Goal: Task Accomplishment & Management: Manage account settings

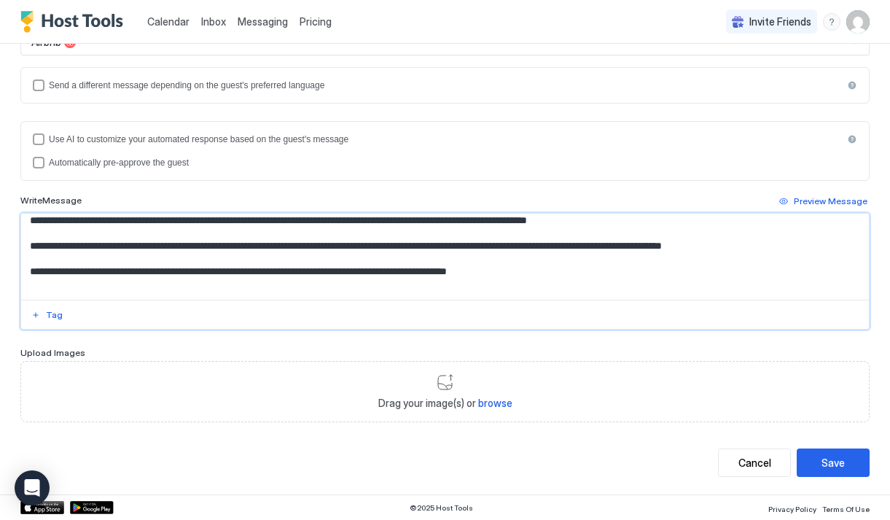
scroll to position [67, 0]
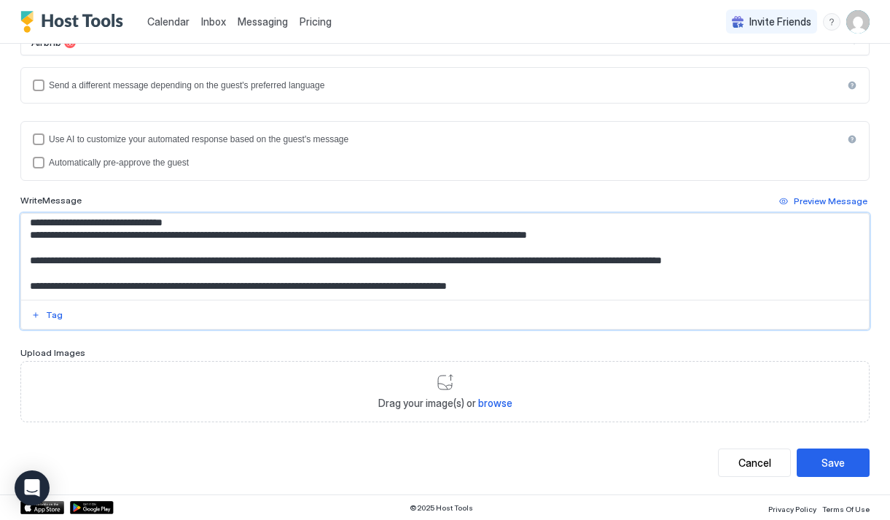
drag, startPoint x: 31, startPoint y: 241, endPoint x: 657, endPoint y: 250, distance: 626.5
click at [657, 250] on textarea "Input Field" at bounding box center [445, 257] width 848 height 86
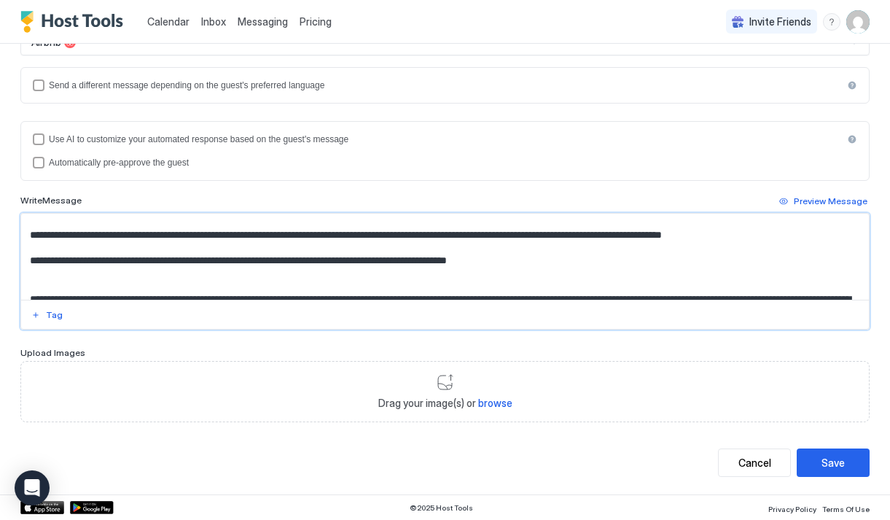
scroll to position [42, 0]
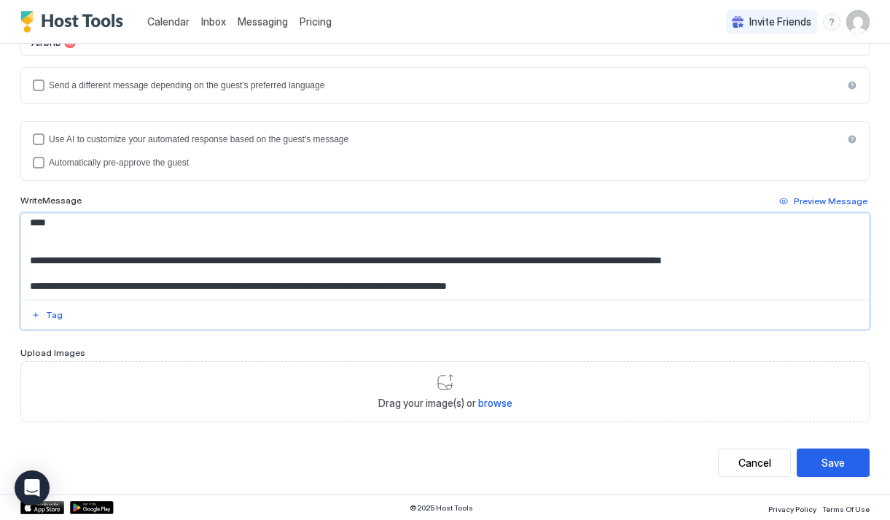
click at [572, 260] on textarea "Input Field" at bounding box center [445, 257] width 848 height 86
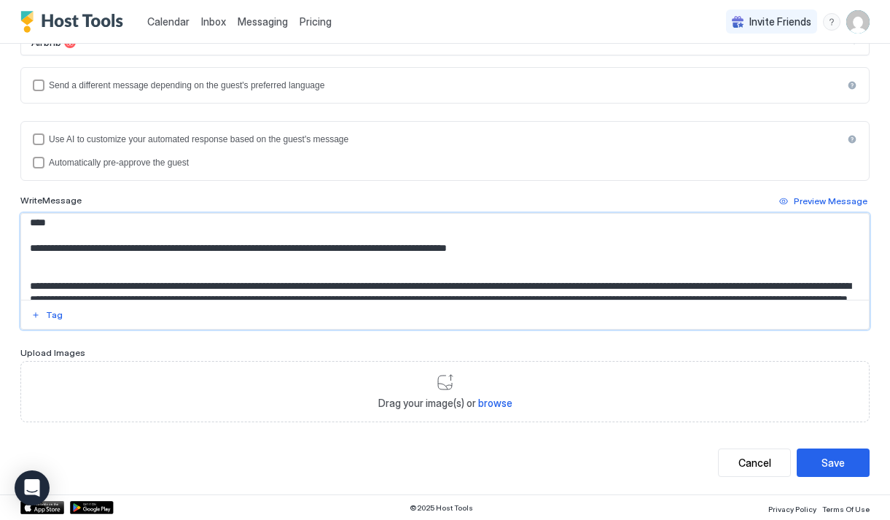
click at [251, 247] on textarea "**********" at bounding box center [445, 257] width 848 height 86
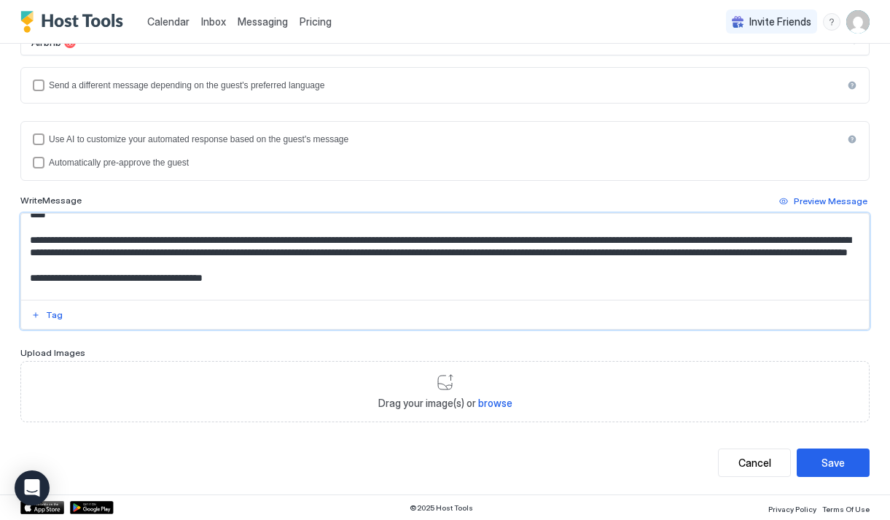
scroll to position [117, 0]
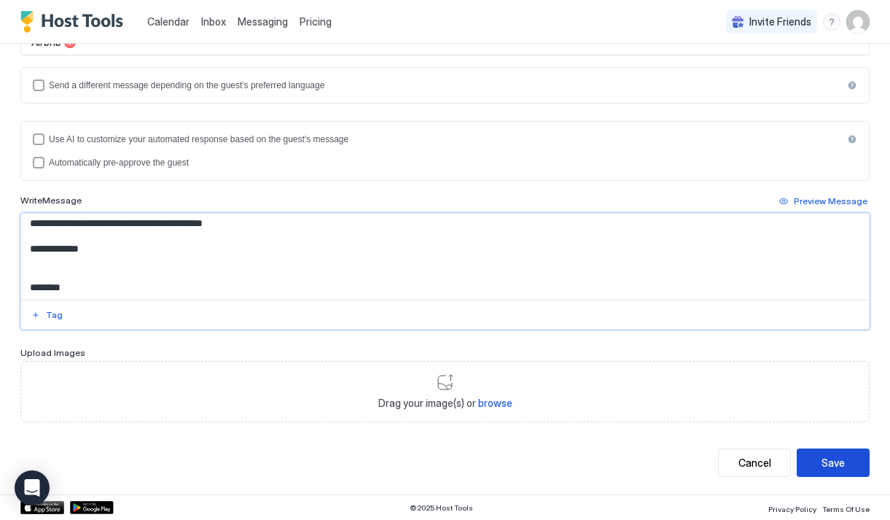
type textarea "**********"
click at [847, 465] on button "Save" at bounding box center [833, 463] width 73 height 28
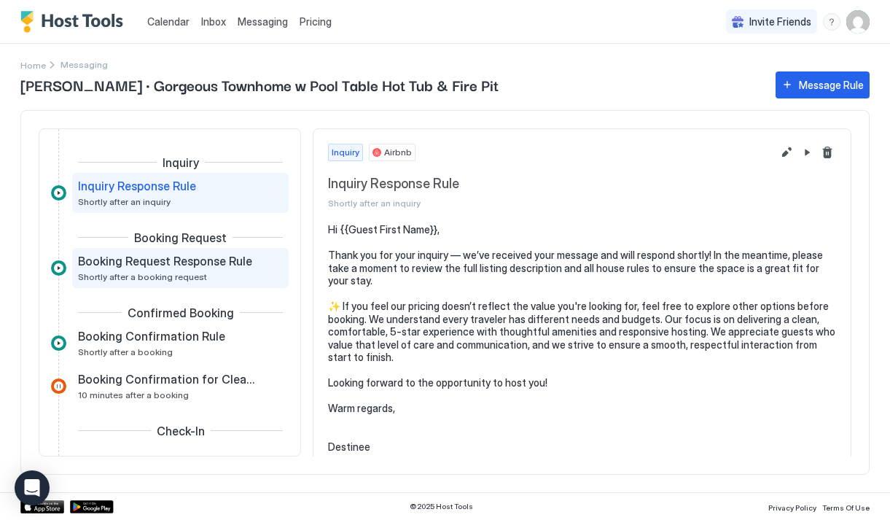
click at [213, 260] on span "Booking Request Response Rule" at bounding box center [165, 261] width 174 height 15
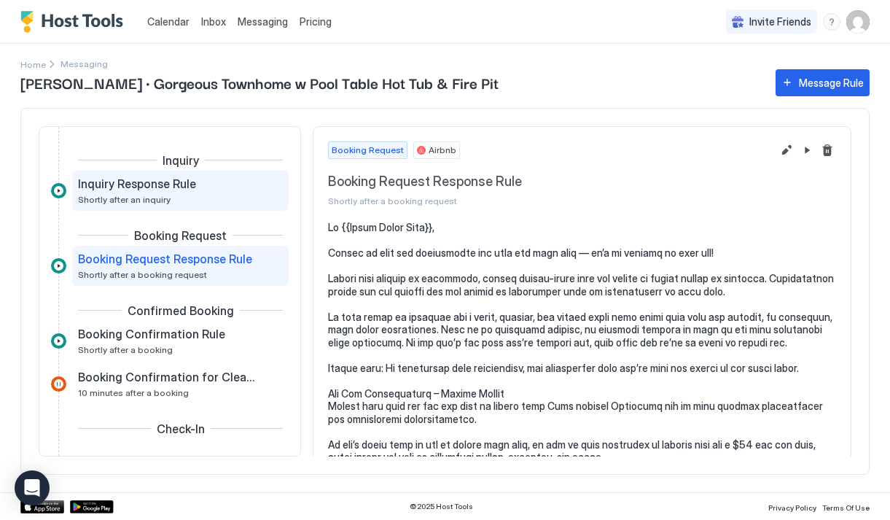
click at [191, 193] on div "Inquiry Response Rule Shortly after an inquiry" at bounding box center [170, 190] width 185 height 28
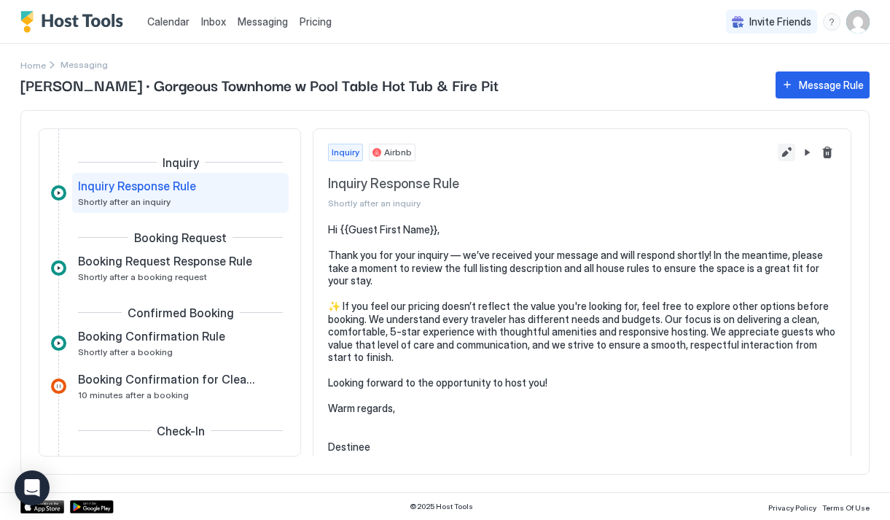
click at [788, 152] on button "Edit message rule" at bounding box center [787, 153] width 18 height 18
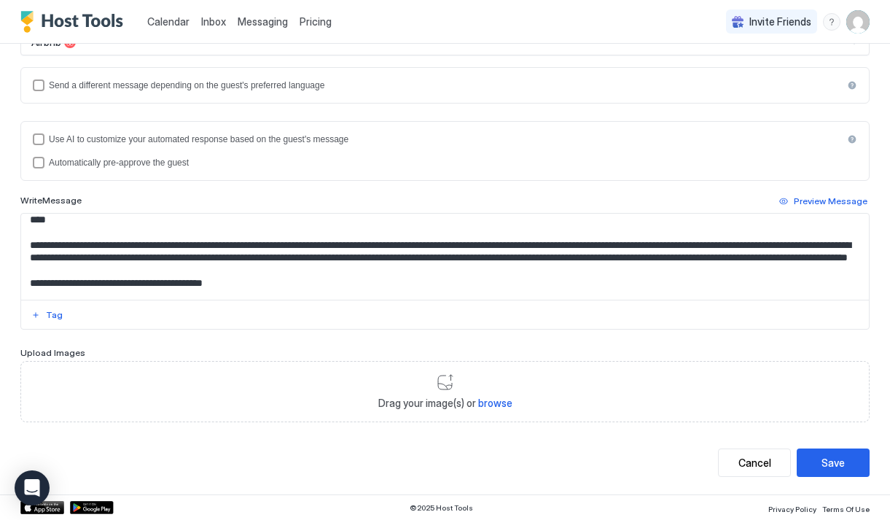
scroll to position [117, 0]
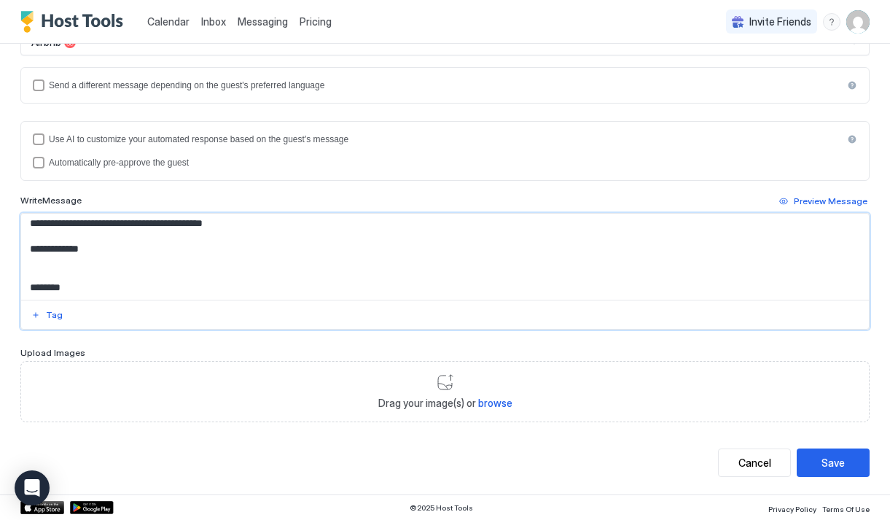
click at [309, 286] on textarea "**********" at bounding box center [445, 257] width 848 height 86
type textarea "**********"
click at [828, 470] on button "Save" at bounding box center [833, 463] width 73 height 28
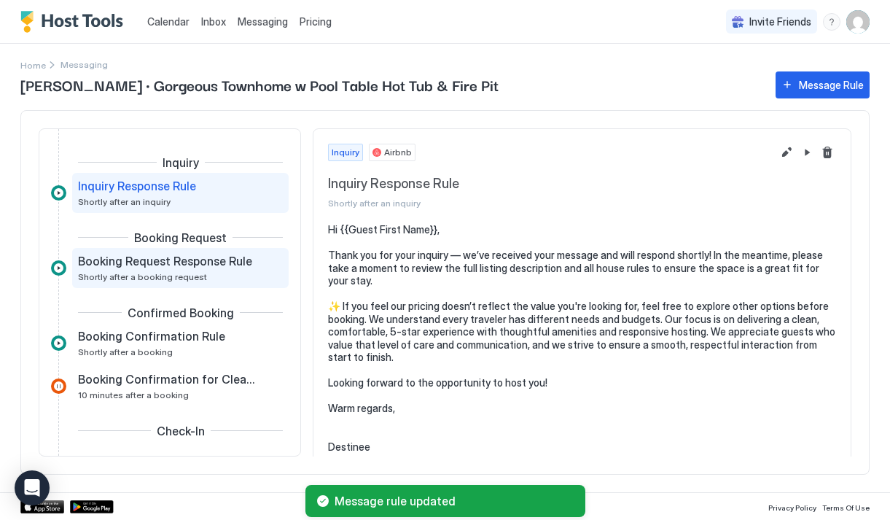
click at [152, 276] on span "Shortly after a booking request" at bounding box center [142, 276] width 129 height 11
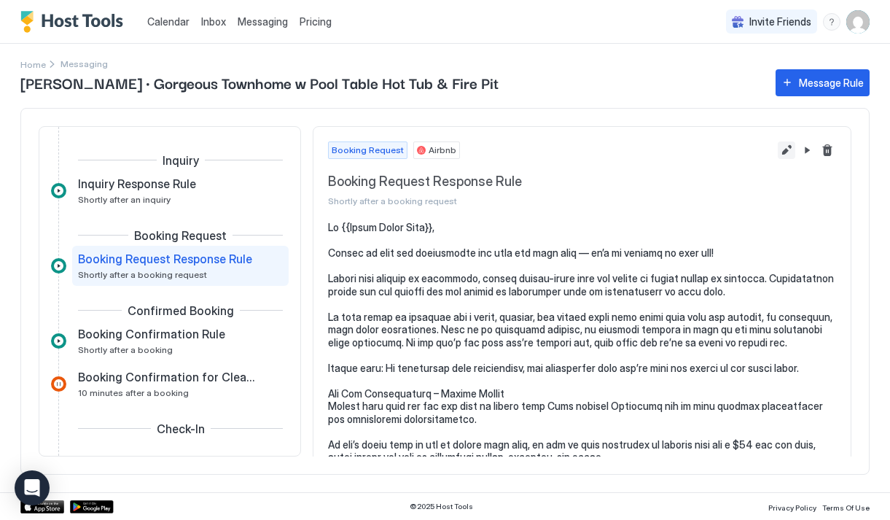
click at [787, 155] on button "Edit message rule" at bounding box center [787, 150] width 18 height 18
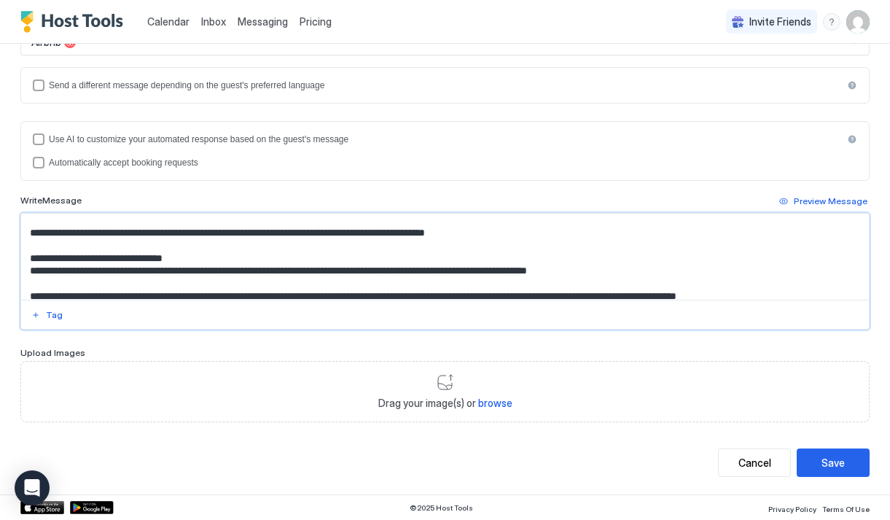
scroll to position [155, 0]
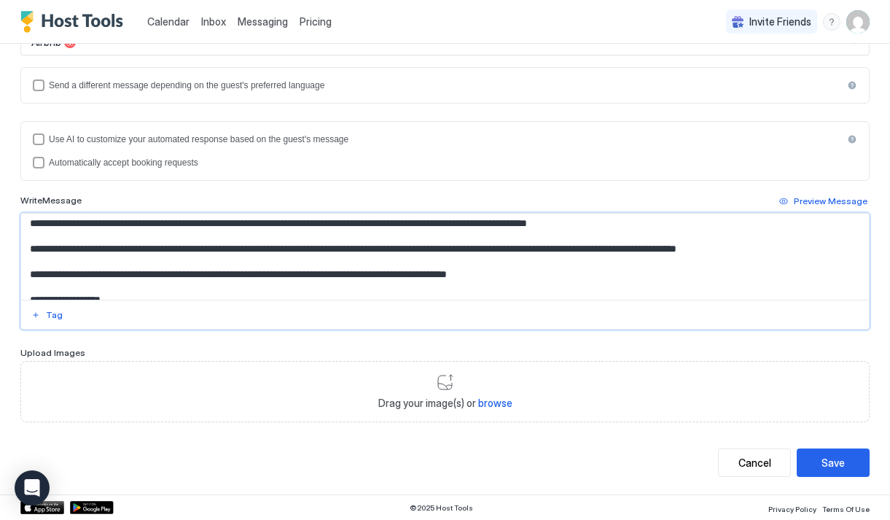
drag, startPoint x: 30, startPoint y: 239, endPoint x: 546, endPoint y: 252, distance: 516.5
click at [546, 253] on textarea "Input Field" at bounding box center [445, 257] width 848 height 86
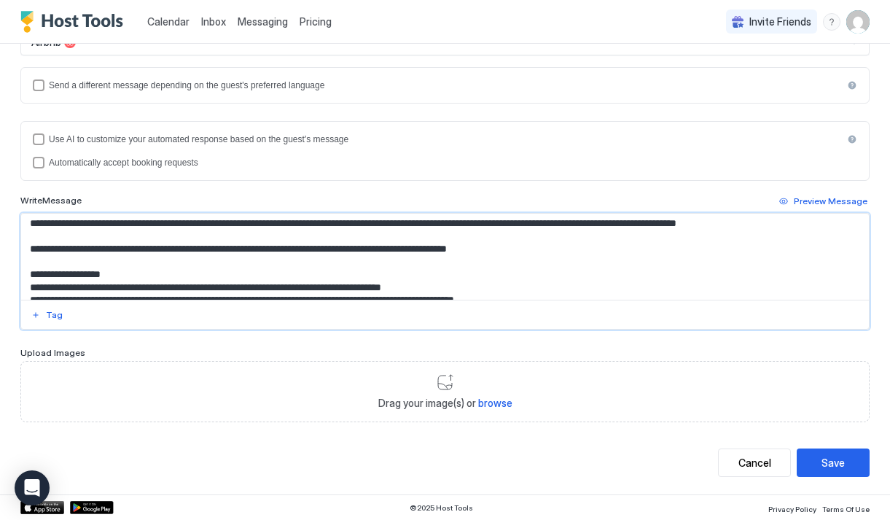
scroll to position [130, 0]
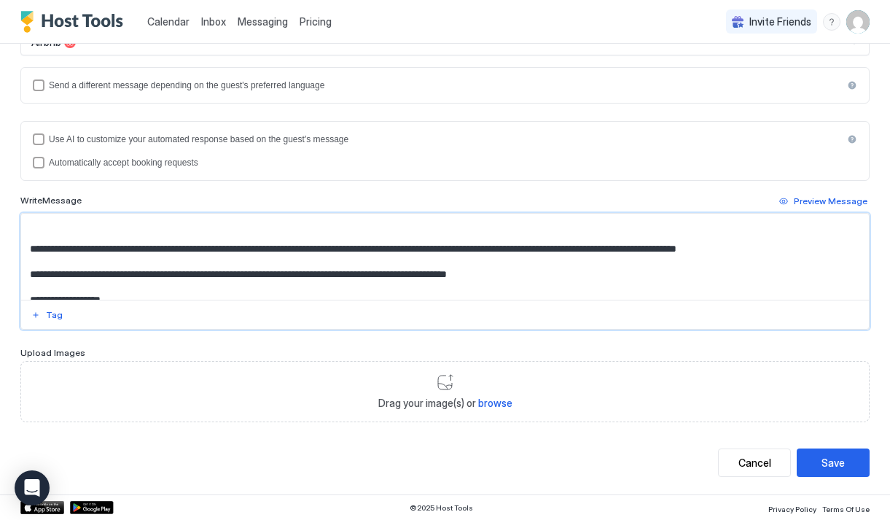
click at [227, 264] on textarea "Input Field" at bounding box center [445, 257] width 848 height 86
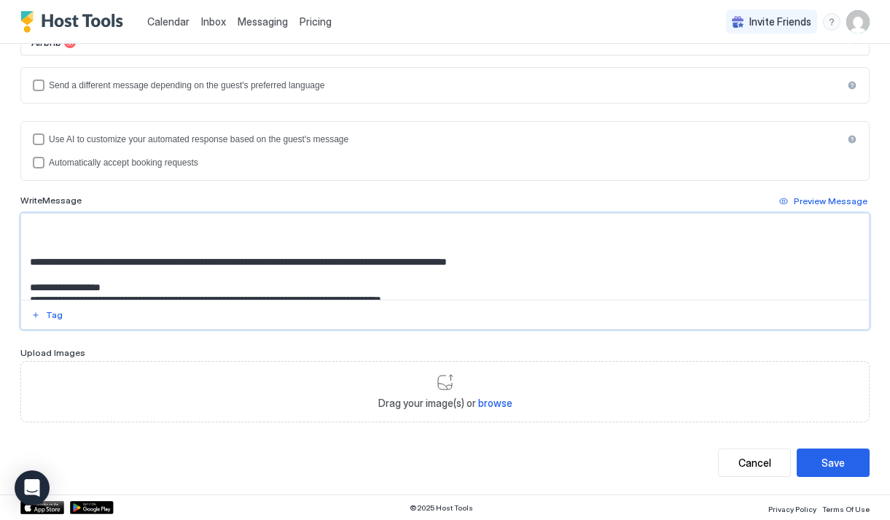
click at [216, 268] on textarea "Input Field" at bounding box center [445, 257] width 848 height 86
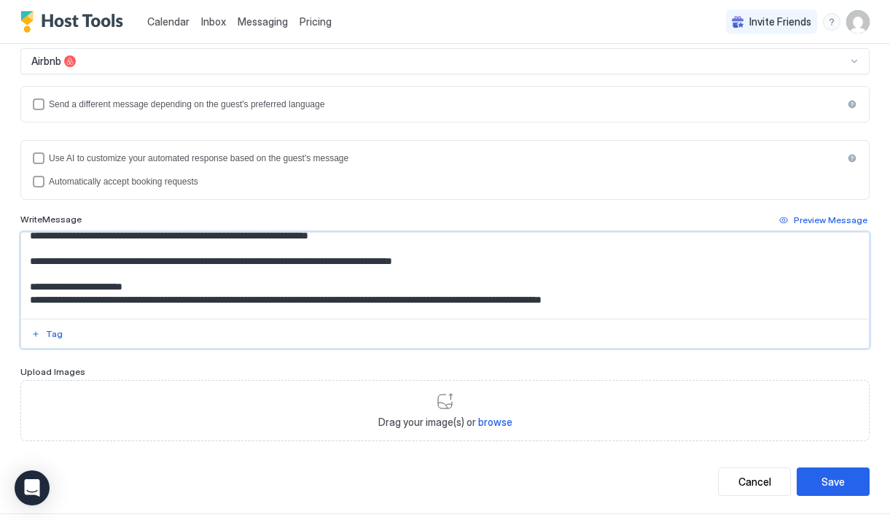
scroll to position [717, 0]
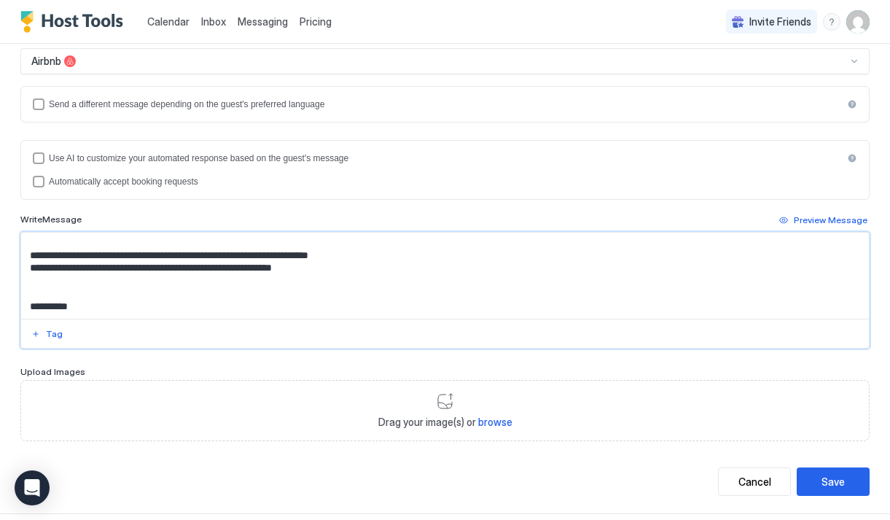
drag, startPoint x: 31, startPoint y: 257, endPoint x: 515, endPoint y: 262, distance: 484.3
click at [515, 262] on textarea "Input Field" at bounding box center [445, 276] width 848 height 86
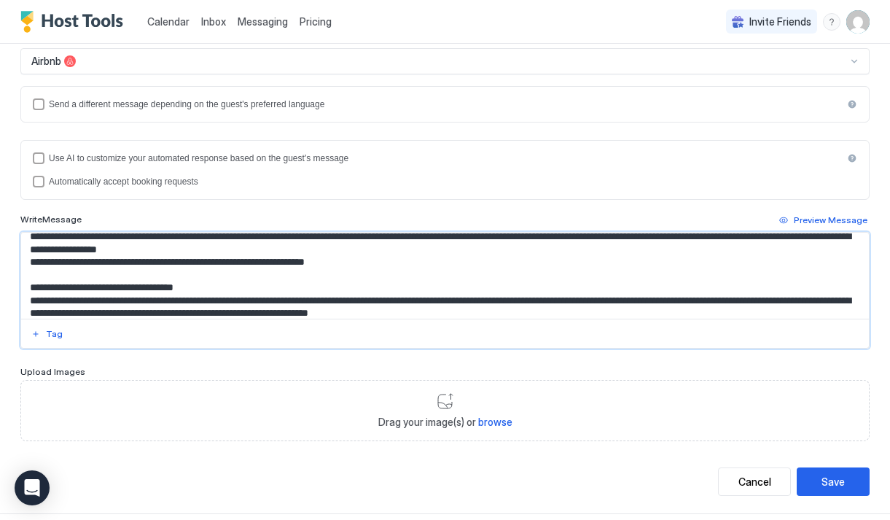
scroll to position [312, 0]
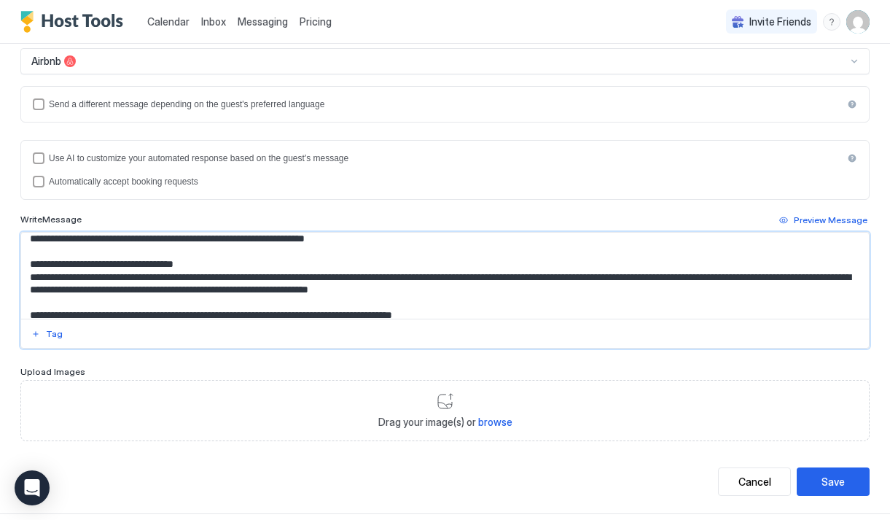
click at [185, 276] on textarea "Input Field" at bounding box center [445, 276] width 848 height 86
drag, startPoint x: 29, startPoint y: 272, endPoint x: 467, endPoint y: 298, distance: 439.1
click at [467, 298] on textarea "Input Field" at bounding box center [445, 276] width 848 height 86
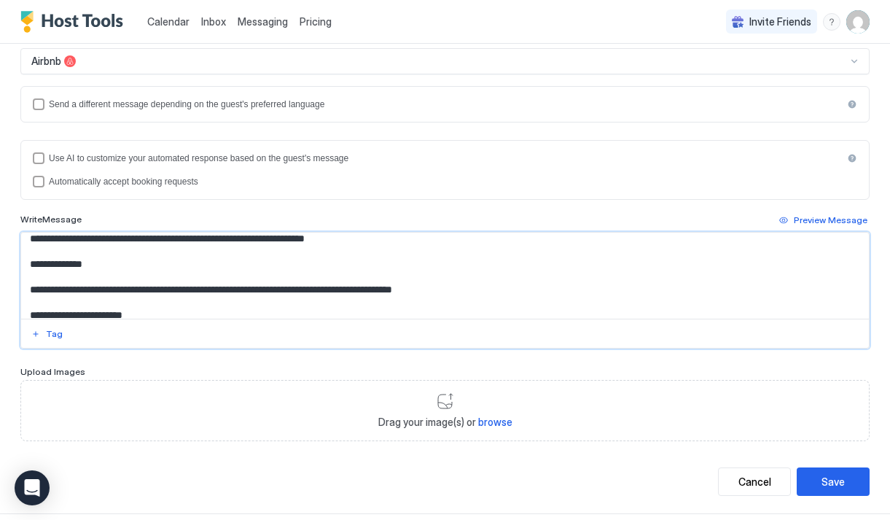
drag, startPoint x: 96, startPoint y: 278, endPoint x: 30, endPoint y: 276, distance: 65.7
click at [30, 277] on textarea "Input Field" at bounding box center [445, 276] width 848 height 86
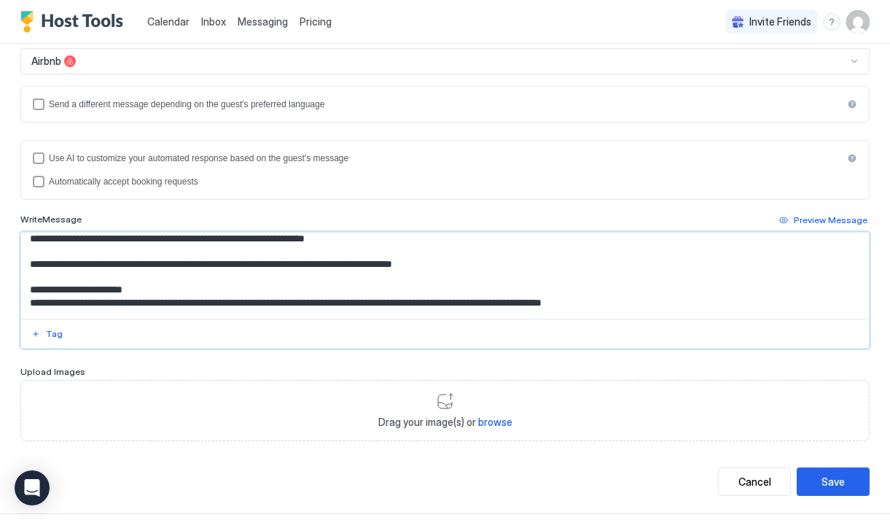
click at [147, 277] on textarea "Input Field" at bounding box center [445, 276] width 848 height 86
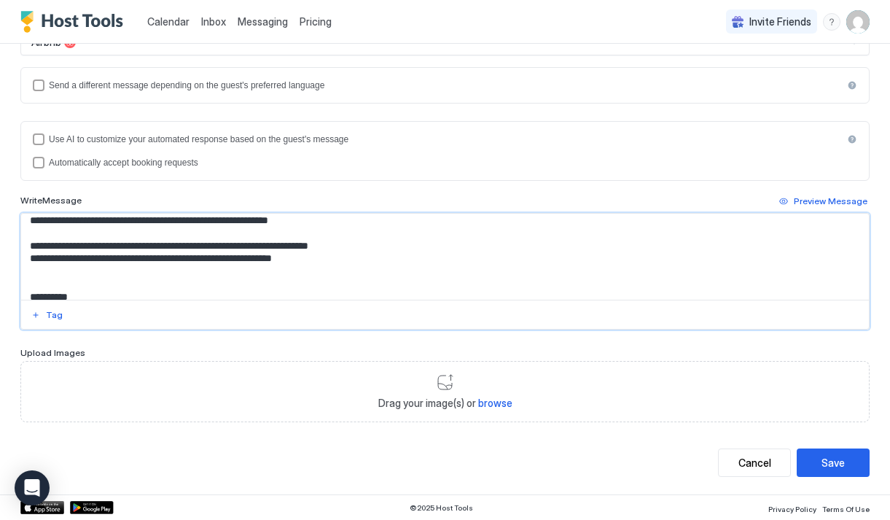
scroll to position [640, 0]
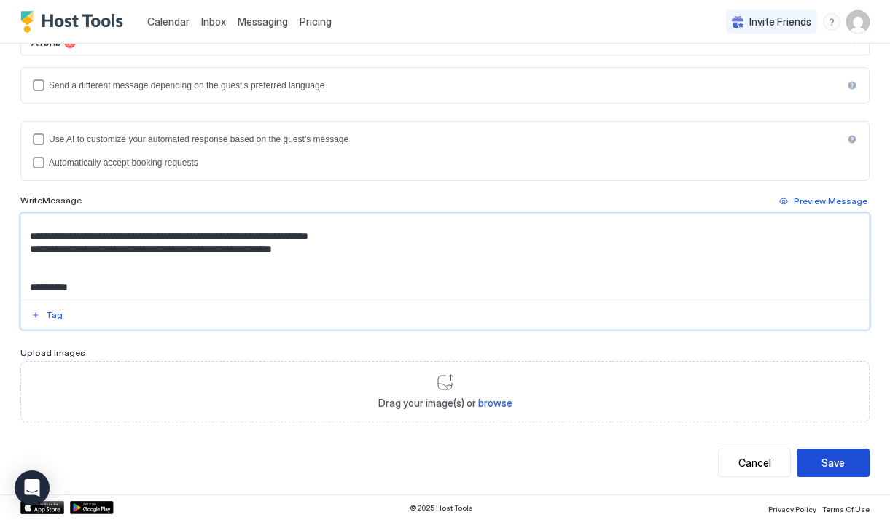
type textarea "**********"
click at [817, 457] on button "Save" at bounding box center [833, 463] width 73 height 28
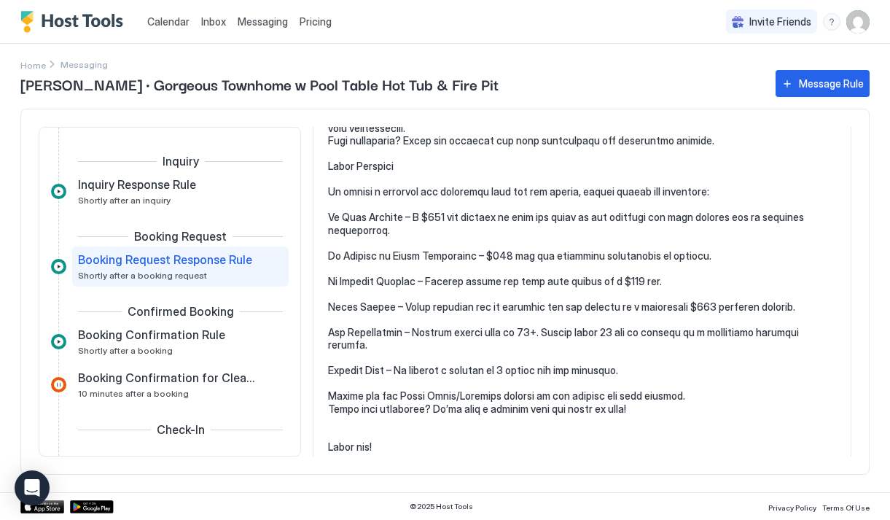
scroll to position [598, 0]
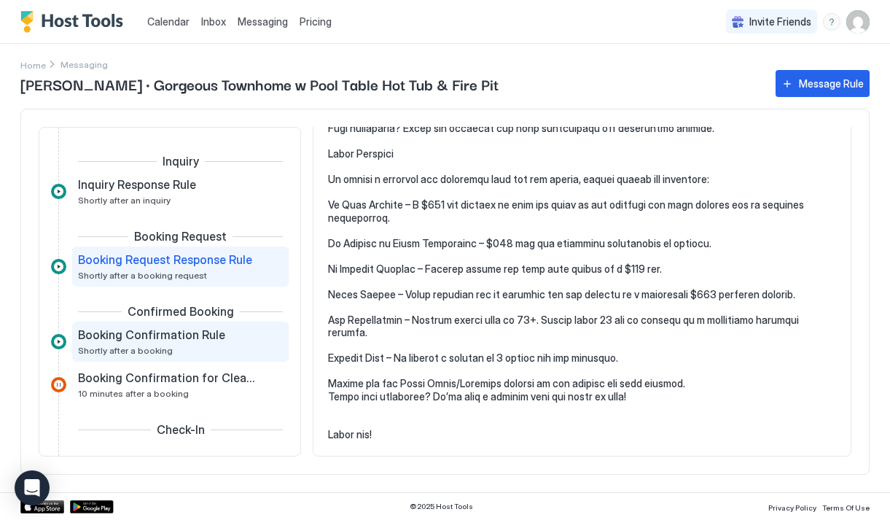
click at [201, 338] on span "Booking Confirmation Rule" at bounding box center [151, 334] width 147 height 15
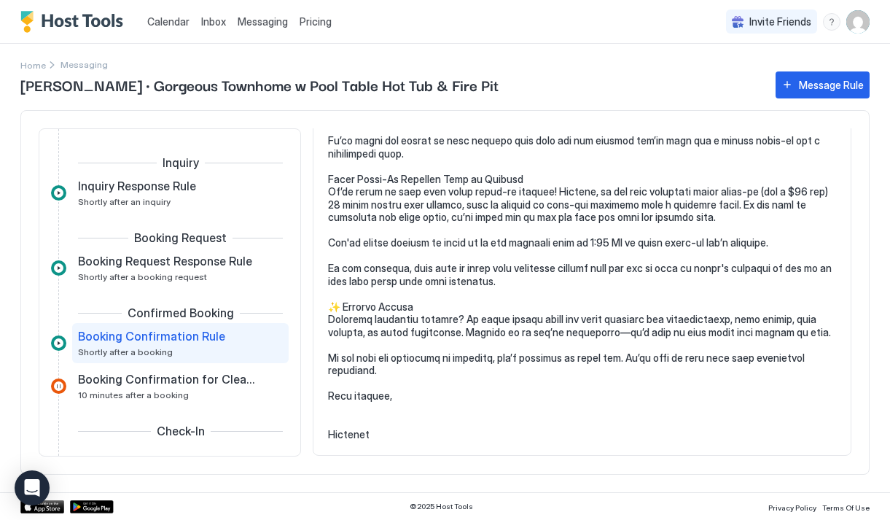
scroll to position [216, 0]
click at [201, 333] on span "Booking Confirmation Rule" at bounding box center [151, 336] width 147 height 15
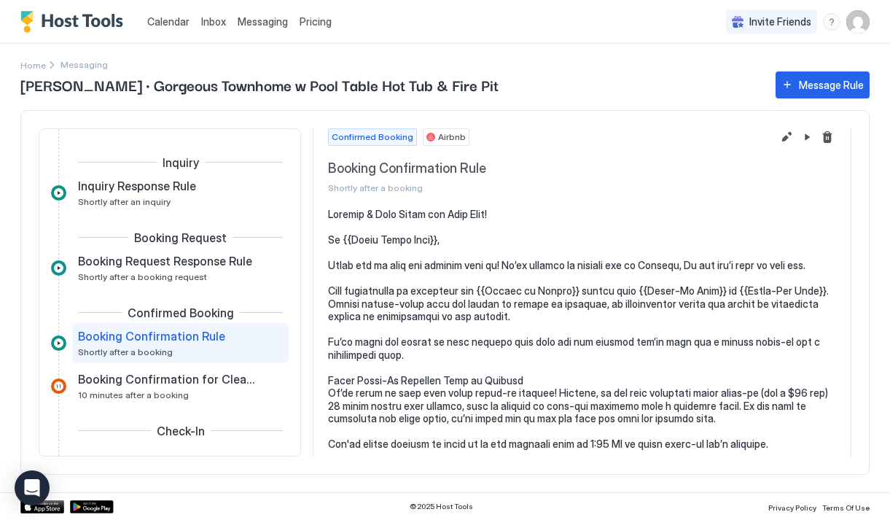
scroll to position [0, 0]
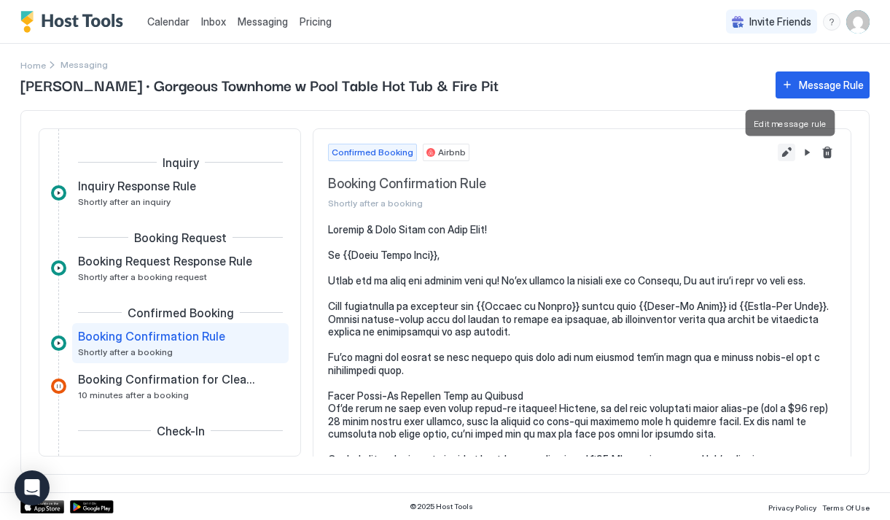
click at [788, 150] on button "Edit message rule" at bounding box center [787, 153] width 18 height 18
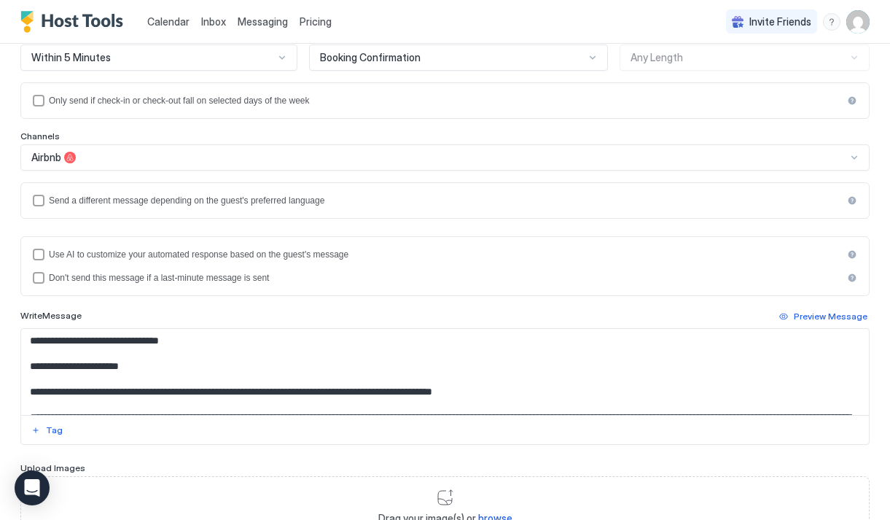
scroll to position [203, 0]
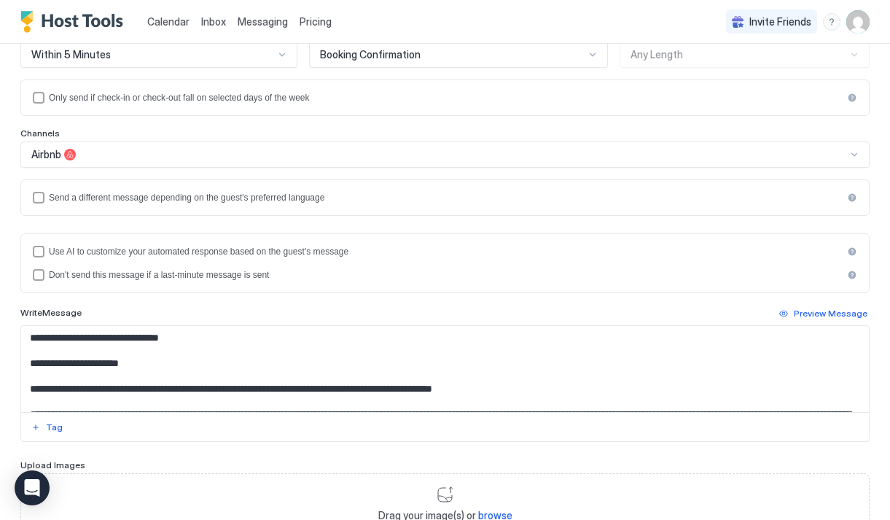
click at [80, 340] on textarea "Input Field" at bounding box center [445, 369] width 848 height 86
click at [112, 340] on textarea "Input Field" at bounding box center [445, 369] width 848 height 86
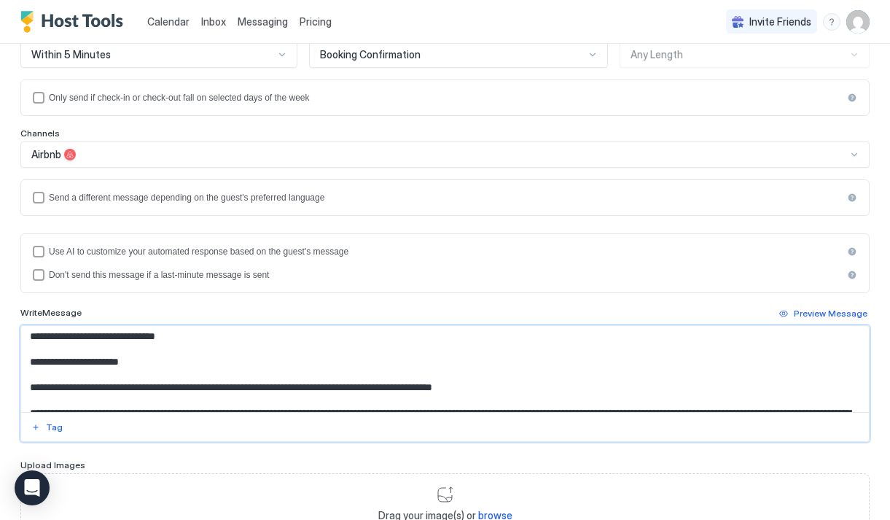
scroll to position [0, 0]
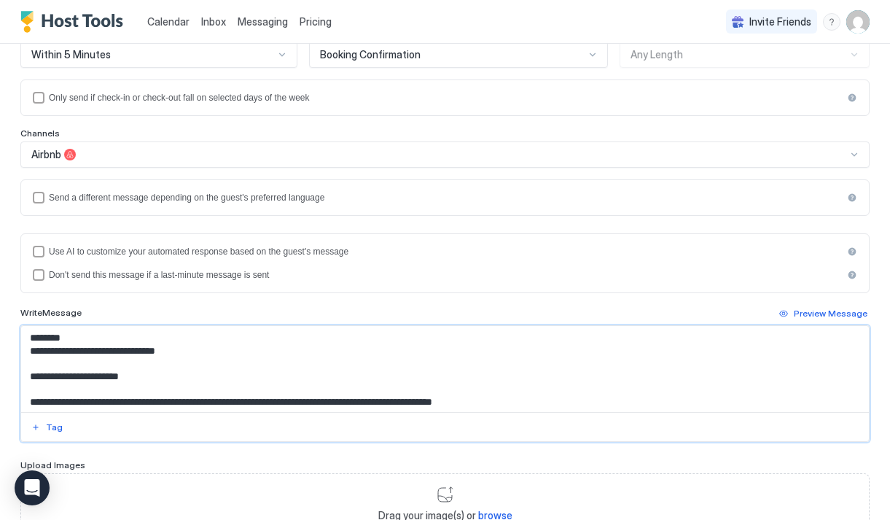
drag, startPoint x: 71, startPoint y: 338, endPoint x: 30, endPoint y: 338, distance: 41.6
click at [30, 338] on textarea "Input Field" at bounding box center [445, 369] width 848 height 86
click at [40, 376] on textarea "Input Field" at bounding box center [445, 369] width 848 height 86
paste textarea "*******"
click at [78, 332] on textarea "Input Field" at bounding box center [445, 369] width 848 height 86
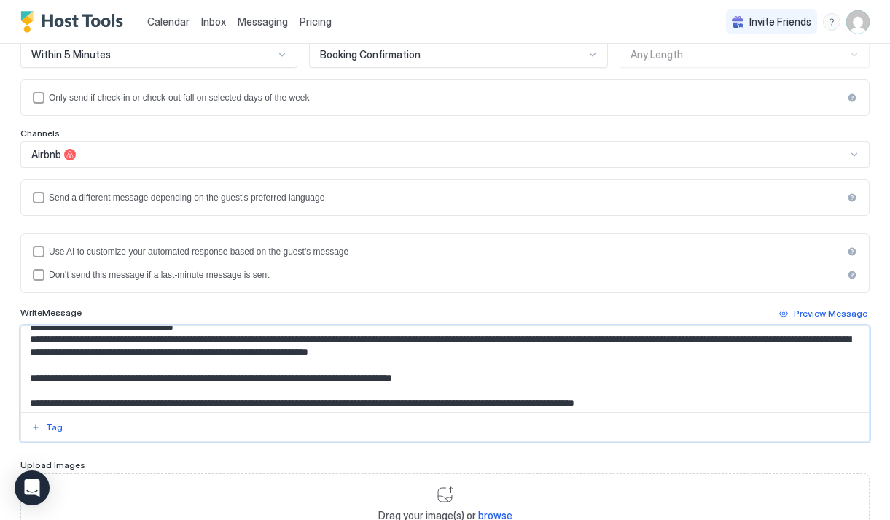
scroll to position [145, 0]
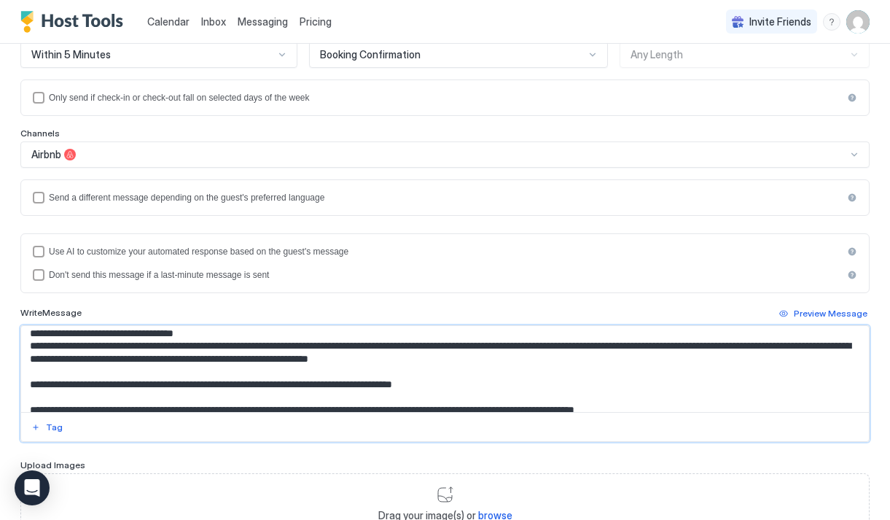
click at [524, 348] on textarea "Input Field" at bounding box center [445, 369] width 848 height 86
click at [630, 349] on textarea "Input Field" at bounding box center [445, 369] width 848 height 86
click at [246, 360] on textarea "Input Field" at bounding box center [445, 369] width 848 height 86
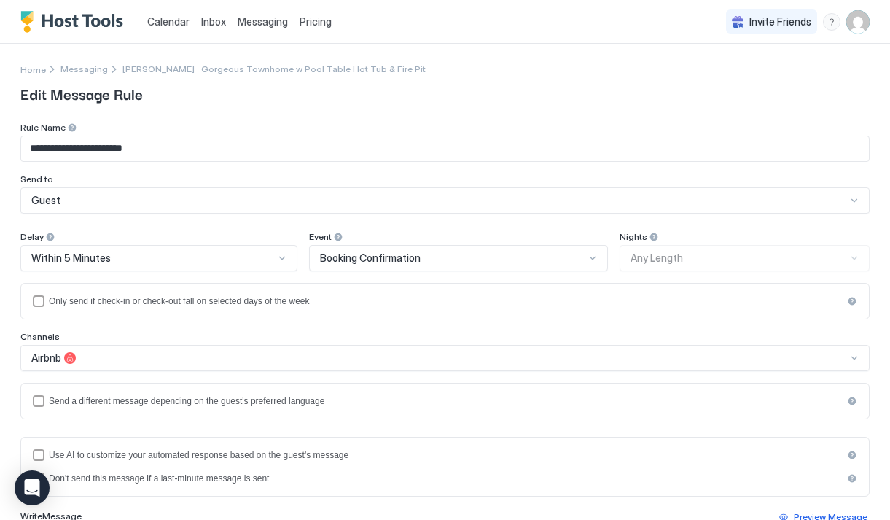
scroll to position [316, 0]
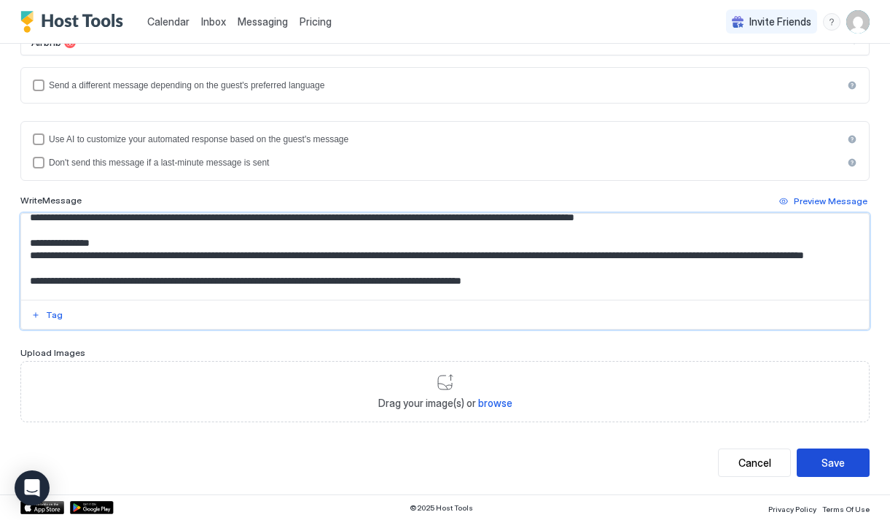
type textarea "**********"
click at [818, 464] on button "Save" at bounding box center [833, 463] width 73 height 28
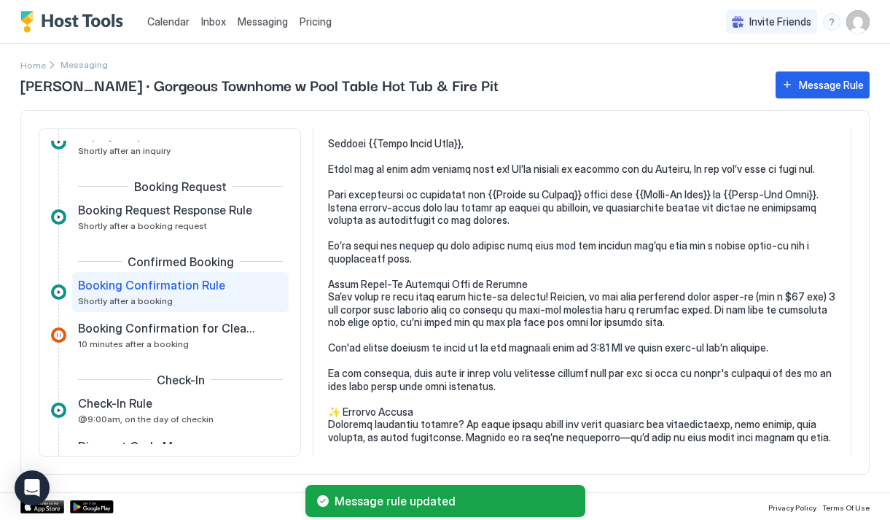
scroll to position [216, 0]
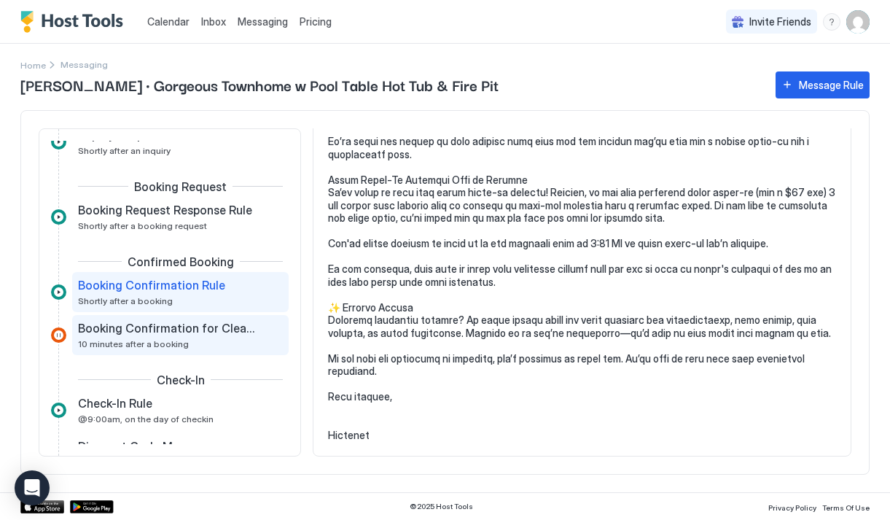
click at [220, 325] on span "Booking Confirmation for Cleaner" at bounding box center [169, 328] width 182 height 15
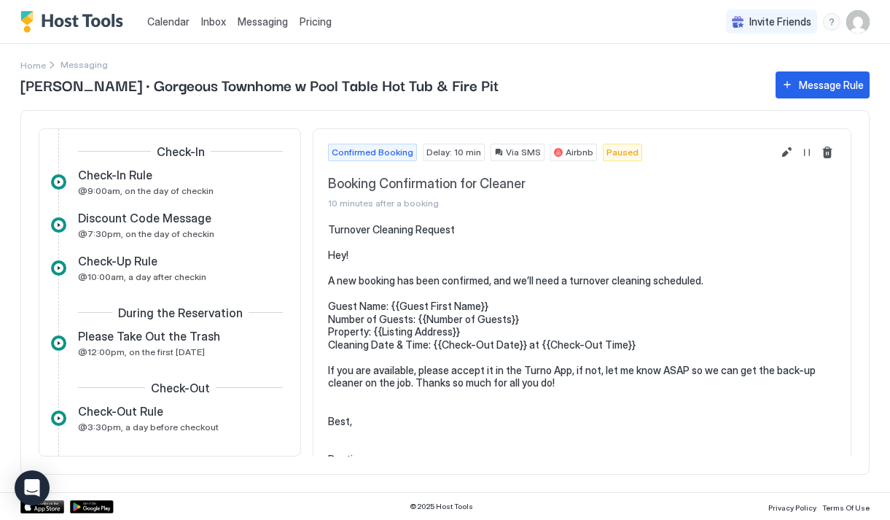
scroll to position [266, 0]
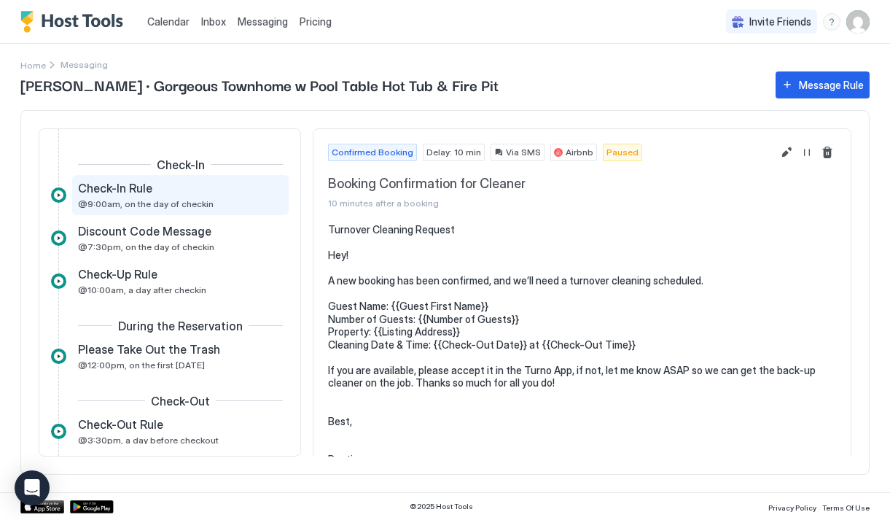
click at [255, 201] on div "Check-In Rule @9:00am, on the day of checkin" at bounding box center [170, 195] width 185 height 28
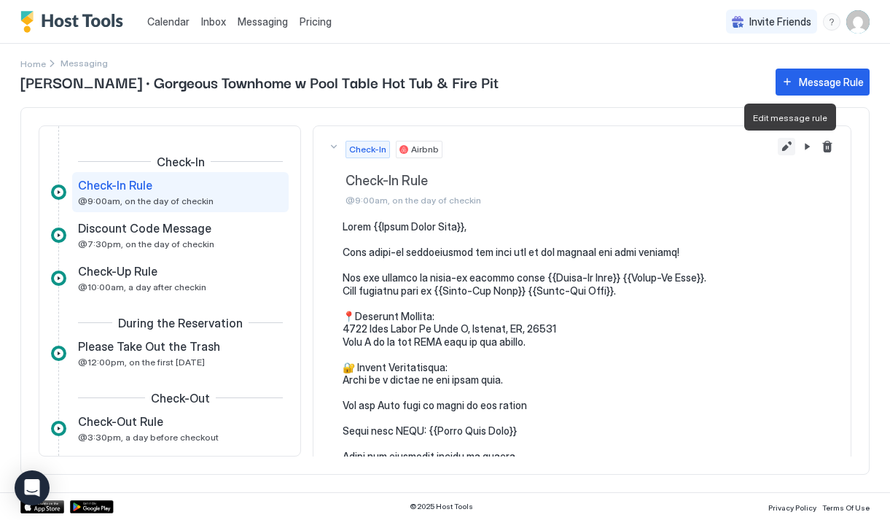
click at [792, 150] on button "Edit message rule" at bounding box center [787, 147] width 18 height 18
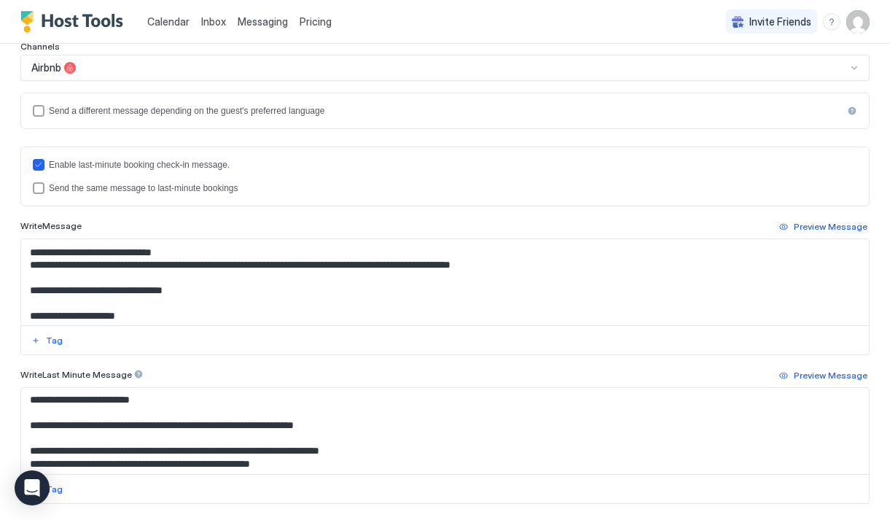
scroll to position [628, 0]
